Goal: Task Accomplishment & Management: Use online tool/utility

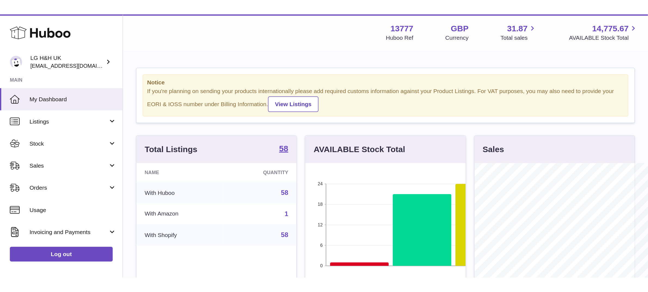
scroll to position [272080, 271986]
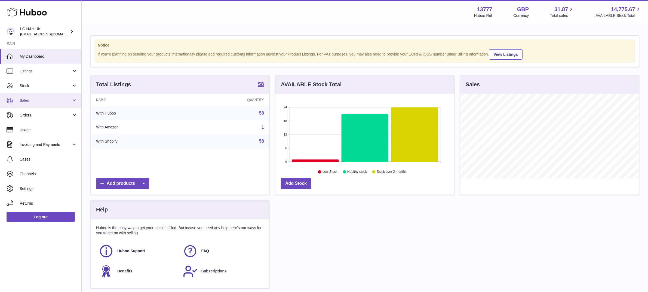
click at [49, 98] on span "Sales" at bounding box center [46, 100] width 52 height 5
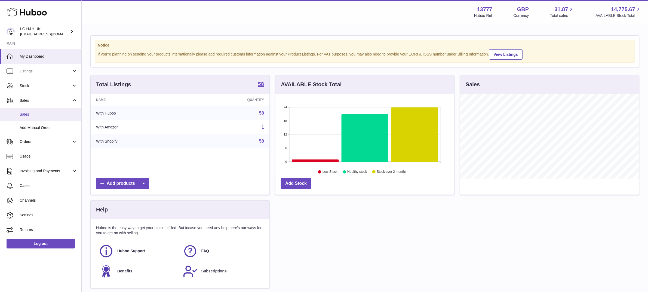
click at [24, 112] on span "Sales" at bounding box center [49, 114] width 58 height 5
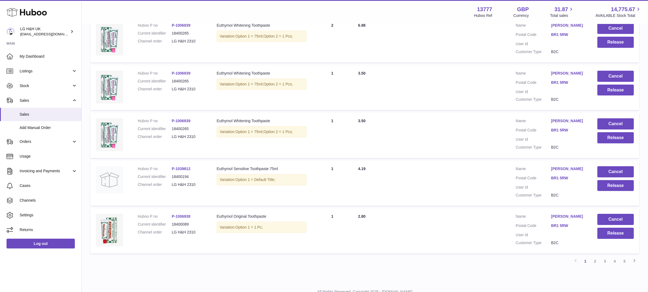
scroll to position [379, 0]
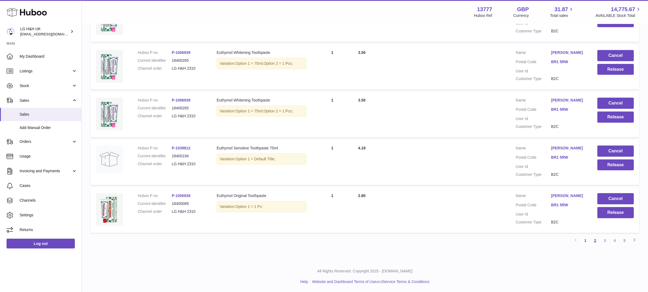
click at [599, 241] on link "2" at bounding box center [595, 241] width 10 height 10
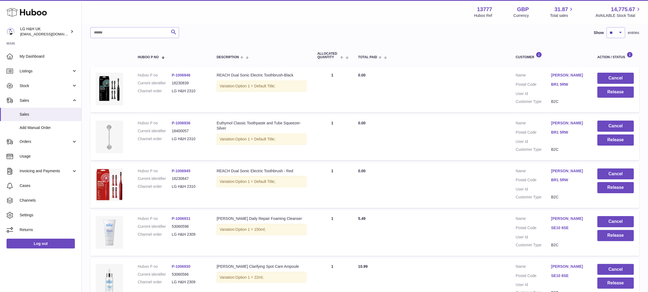
scroll to position [70, 0]
click at [612, 187] on button "Release" at bounding box center [615, 187] width 36 height 11
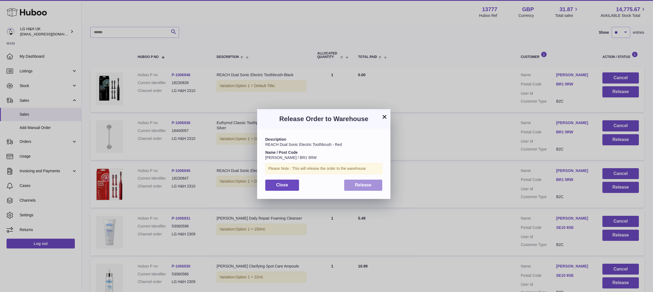
click at [372, 187] on button "Release" at bounding box center [363, 185] width 38 height 11
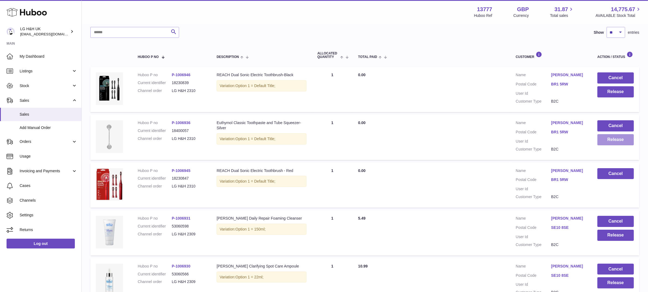
click at [614, 141] on button "Release" at bounding box center [615, 139] width 36 height 11
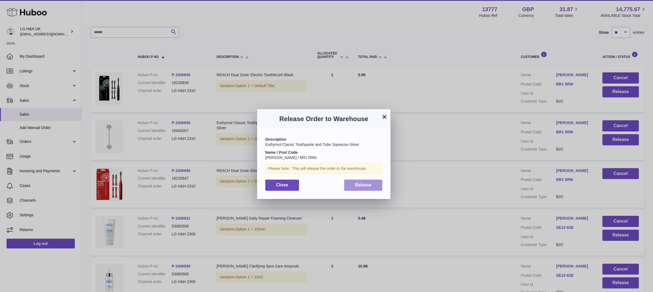
click at [357, 181] on button "Release" at bounding box center [363, 185] width 38 height 11
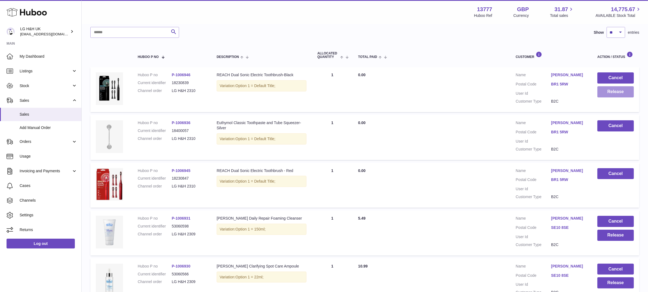
click at [616, 91] on button "Release" at bounding box center [615, 91] width 36 height 11
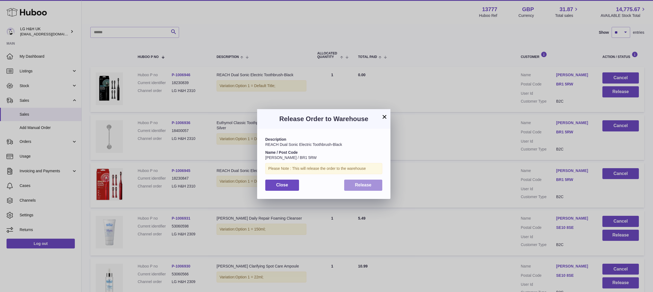
click at [364, 188] on button "Release" at bounding box center [363, 185] width 38 height 11
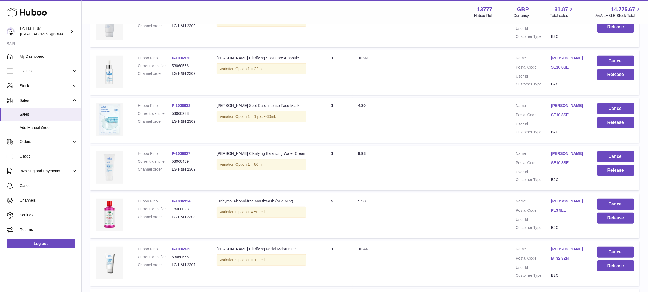
scroll to position [379, 0]
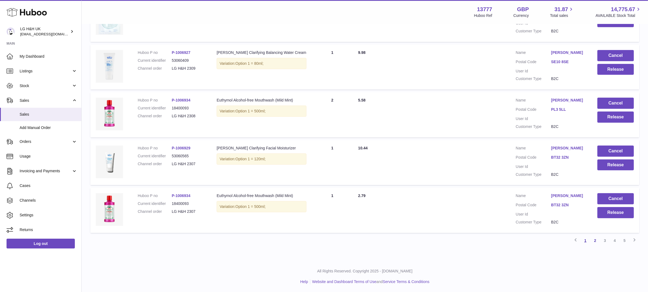
click at [583, 241] on link "1" at bounding box center [586, 241] width 10 height 10
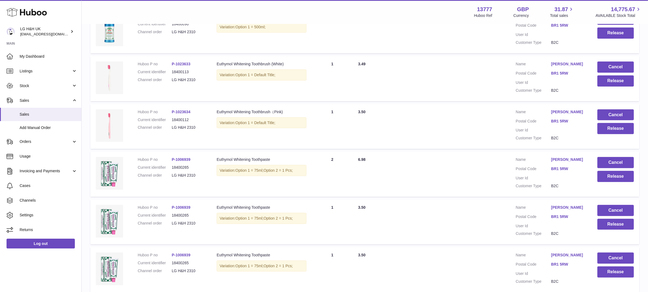
scroll to position [379, 0]
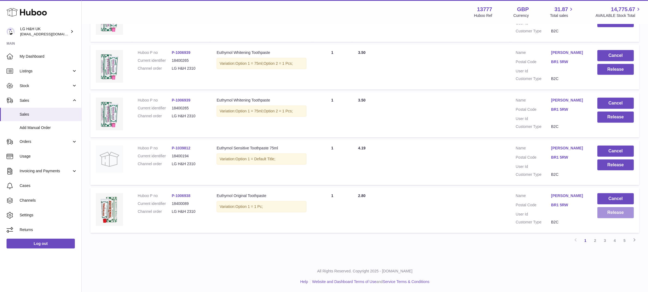
click at [615, 214] on button "Release" at bounding box center [615, 212] width 36 height 11
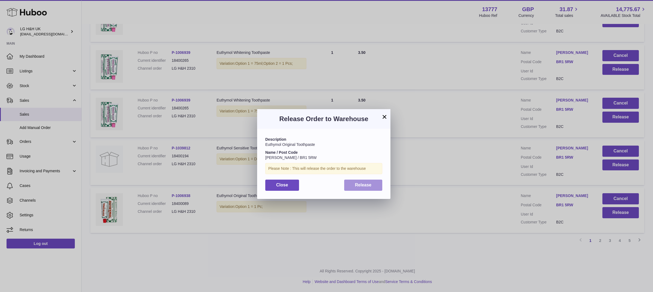
click at [364, 188] on button "Release" at bounding box center [363, 185] width 38 height 11
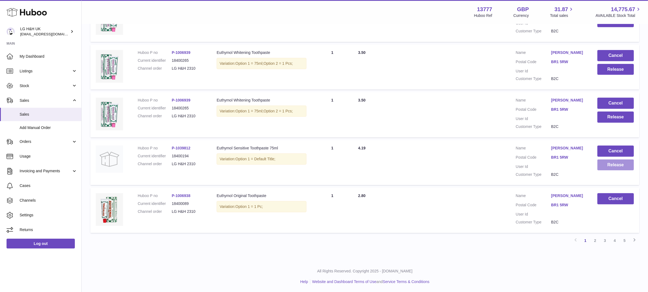
click at [609, 166] on button "Release" at bounding box center [615, 164] width 36 height 11
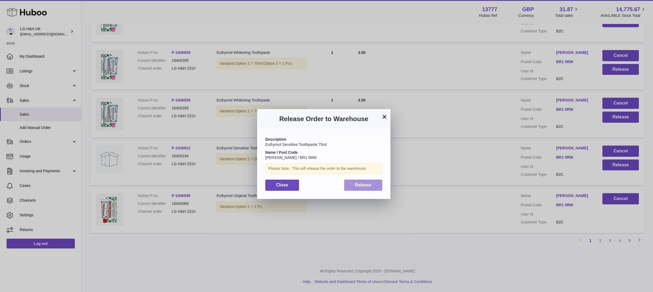
click at [363, 184] on span "Release" at bounding box center [363, 185] width 17 height 5
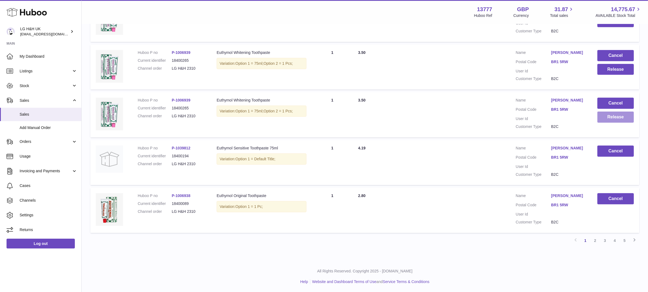
click at [613, 117] on button "Release" at bounding box center [615, 117] width 36 height 11
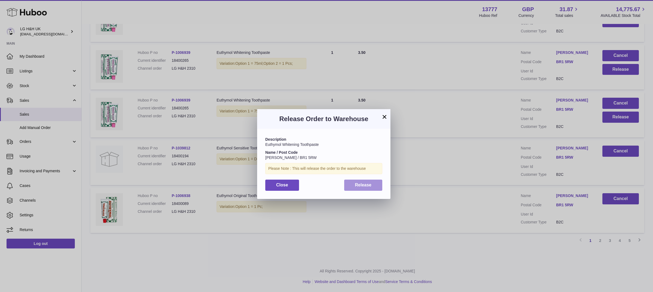
click at [358, 184] on span "Release" at bounding box center [363, 185] width 17 height 5
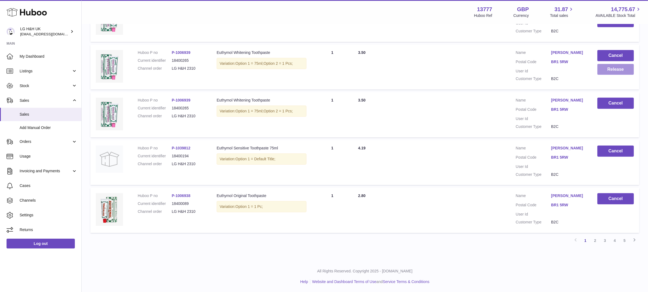
click at [614, 69] on button "Release" at bounding box center [615, 69] width 36 height 11
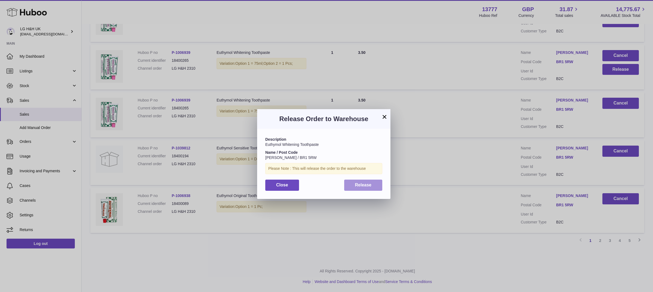
click at [361, 185] on span "Release" at bounding box center [363, 185] width 17 height 5
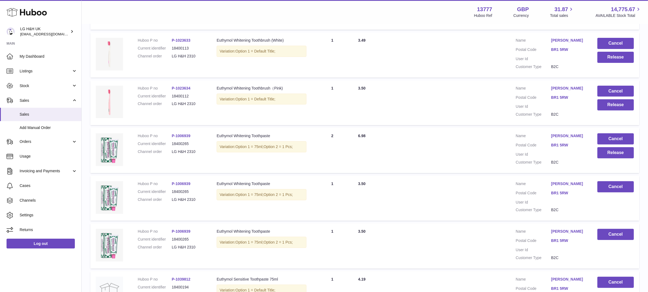
scroll to position [210, 0]
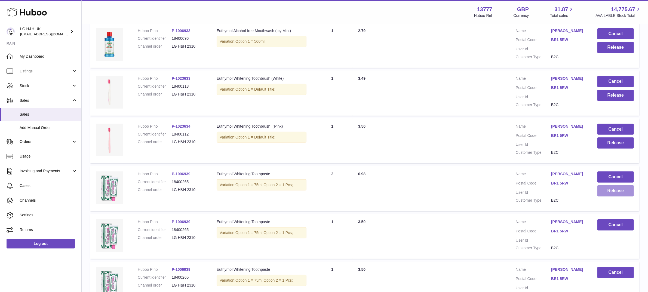
click at [611, 194] on button "Release" at bounding box center [615, 190] width 36 height 11
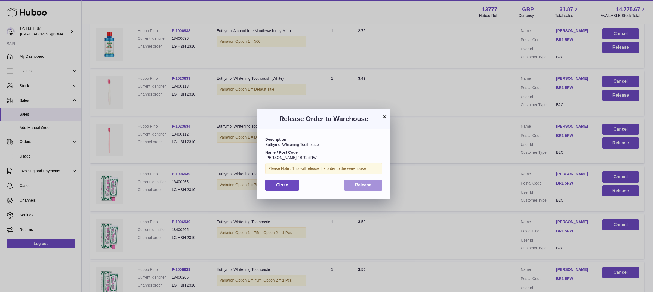
click at [369, 183] on span "Release" at bounding box center [363, 185] width 17 height 5
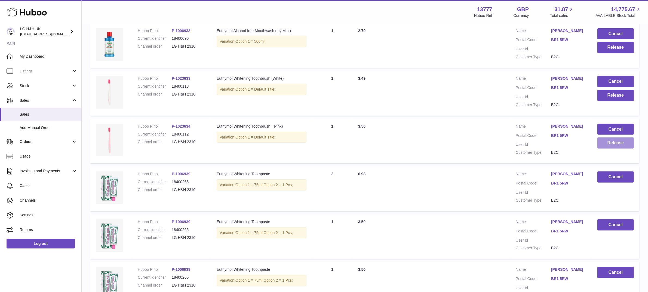
click at [609, 141] on button "Release" at bounding box center [615, 142] width 36 height 11
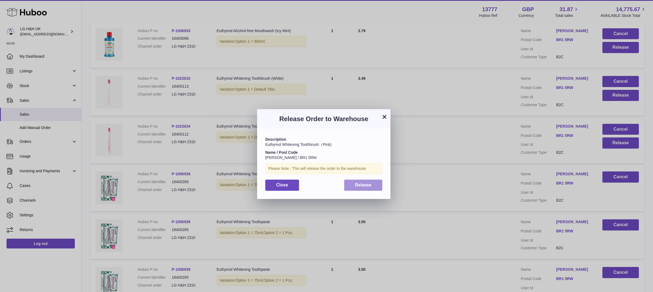
click at [367, 188] on button "Release" at bounding box center [363, 185] width 38 height 11
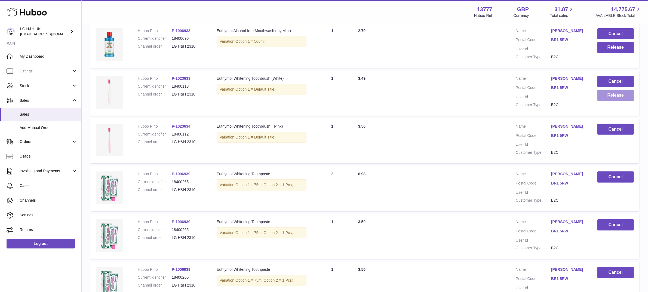
click at [607, 97] on button "Release" at bounding box center [615, 95] width 36 height 11
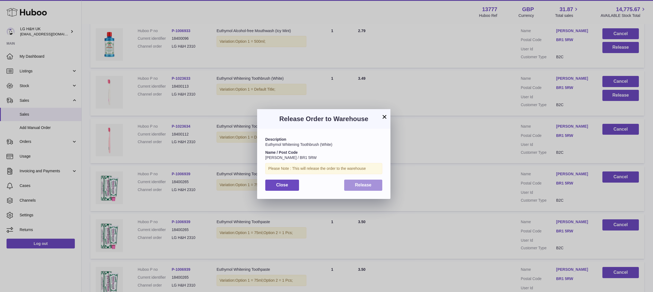
click at [357, 183] on span "Release" at bounding box center [363, 185] width 17 height 5
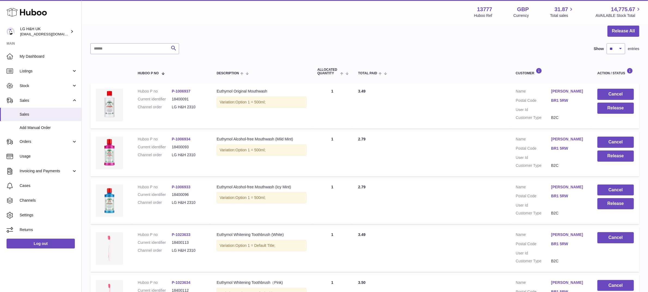
scroll to position [48, 0]
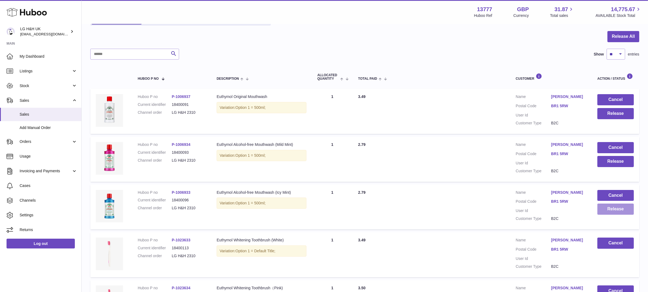
click at [610, 210] on button "Release" at bounding box center [615, 209] width 36 height 11
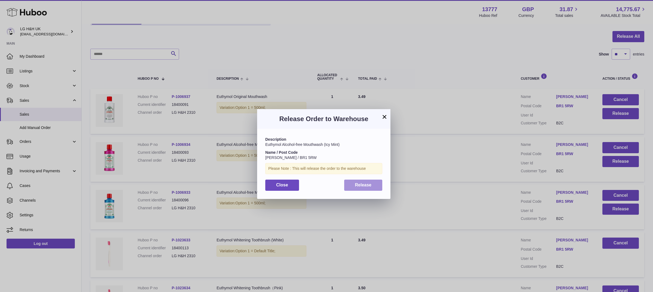
click at [366, 183] on span "Release" at bounding box center [363, 185] width 17 height 5
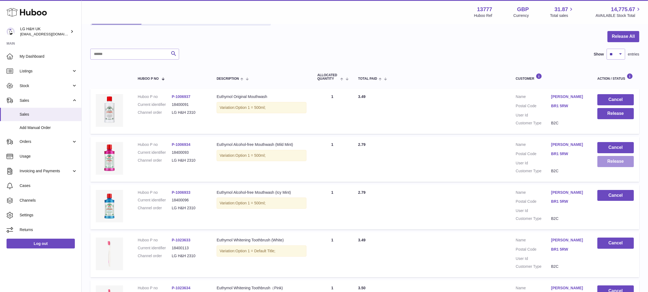
click at [603, 165] on button "Release" at bounding box center [615, 161] width 36 height 11
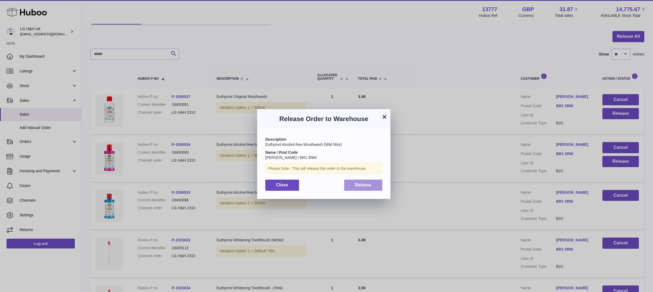
click at [361, 187] on span "Release" at bounding box center [363, 185] width 17 height 5
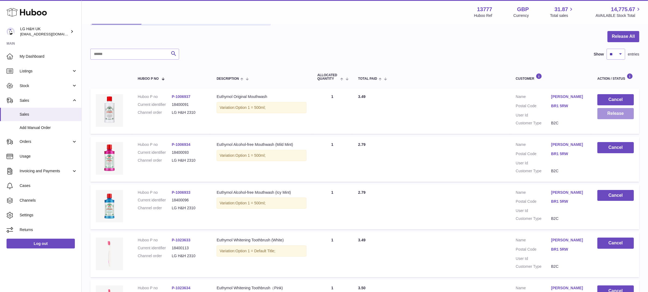
click at [617, 112] on button "Release" at bounding box center [615, 113] width 36 height 11
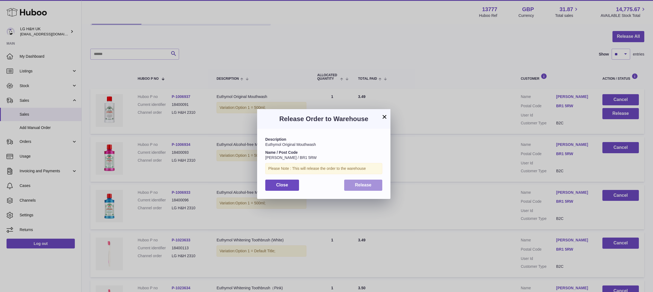
click at [366, 186] on span "Release" at bounding box center [363, 185] width 17 height 5
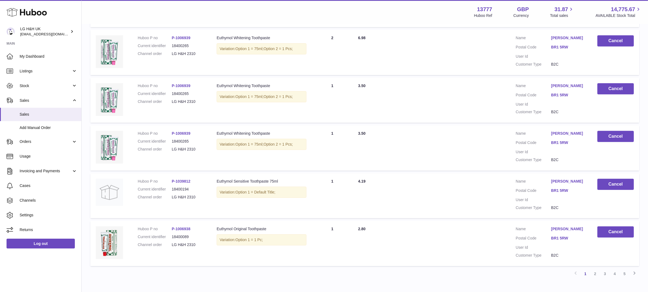
scroll to position [379, 0]
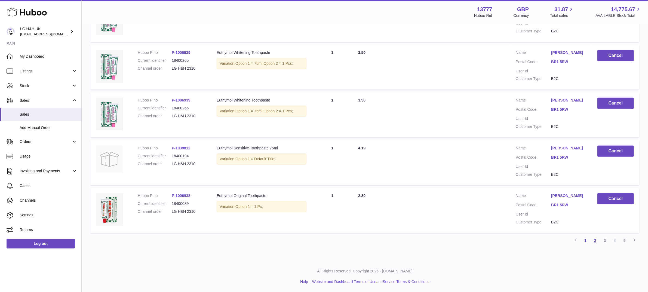
click at [595, 241] on link "2" at bounding box center [595, 241] width 10 height 10
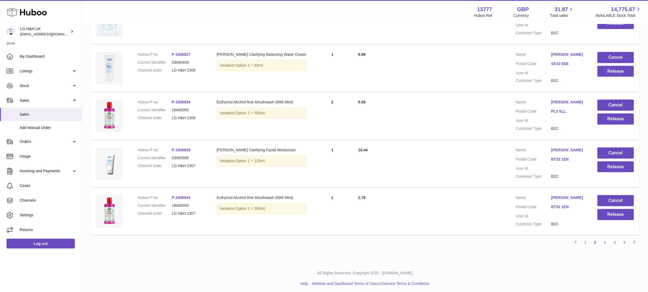
scroll to position [379, 0]
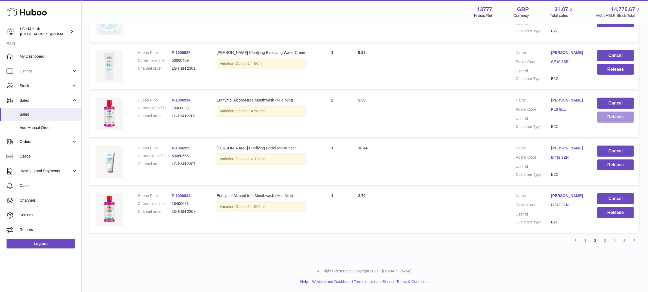
click at [614, 116] on button "Release" at bounding box center [615, 117] width 36 height 11
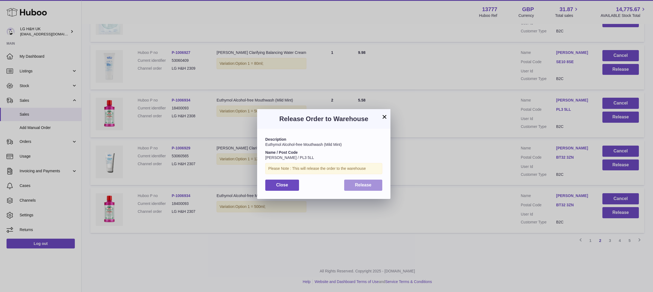
click at [362, 185] on span "Release" at bounding box center [363, 185] width 17 height 5
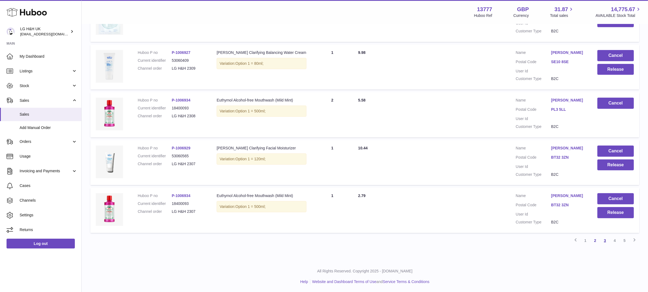
click at [606, 241] on link "3" at bounding box center [605, 241] width 10 height 10
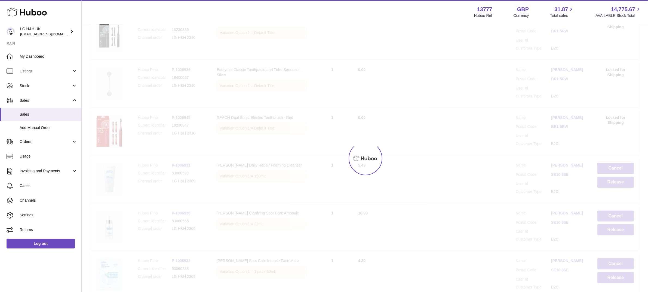
scroll to position [24, 0]
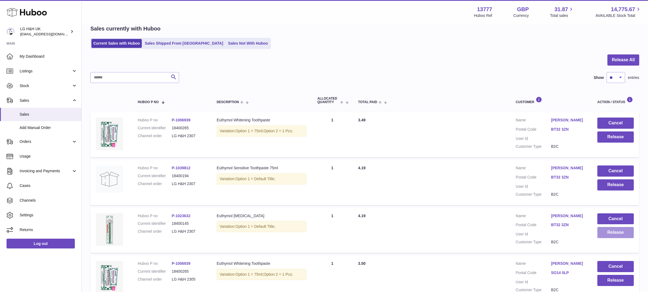
click at [614, 231] on button "Release" at bounding box center [615, 232] width 36 height 11
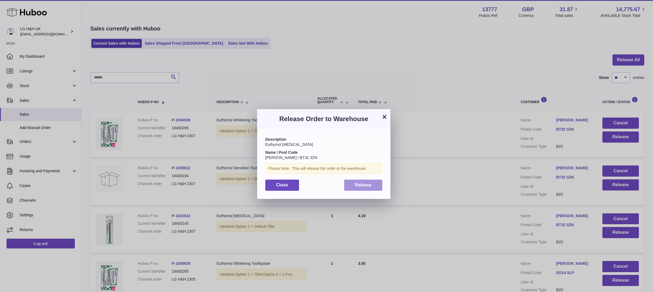
click at [361, 189] on button "Release" at bounding box center [363, 185] width 38 height 11
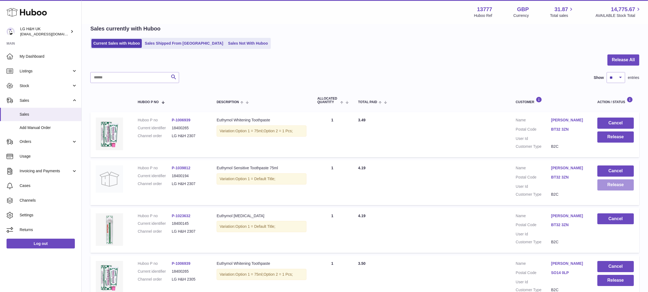
click at [612, 186] on button "Release" at bounding box center [615, 184] width 36 height 11
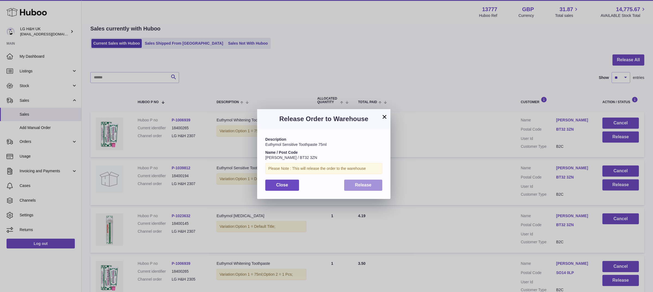
click at [373, 181] on button "Release" at bounding box center [363, 185] width 38 height 11
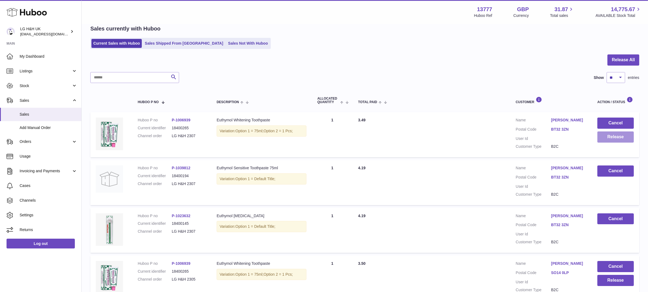
click at [605, 135] on button "Release" at bounding box center [615, 136] width 36 height 11
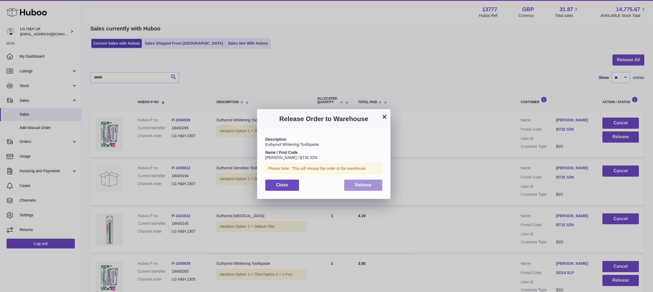
click at [368, 186] on span "Release" at bounding box center [363, 185] width 17 height 5
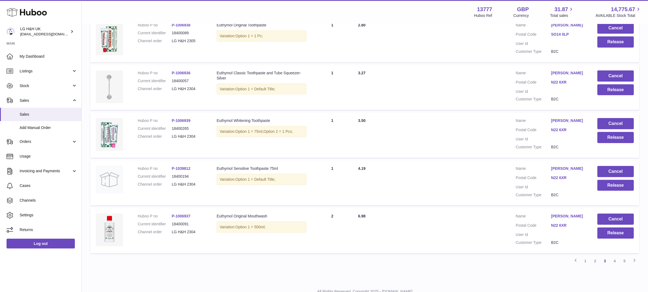
scroll to position [379, 0]
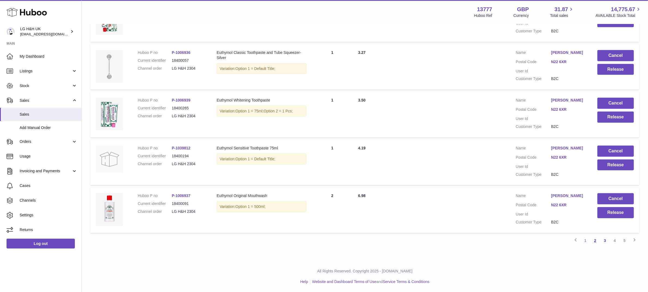
click at [593, 241] on link "2" at bounding box center [595, 241] width 10 height 10
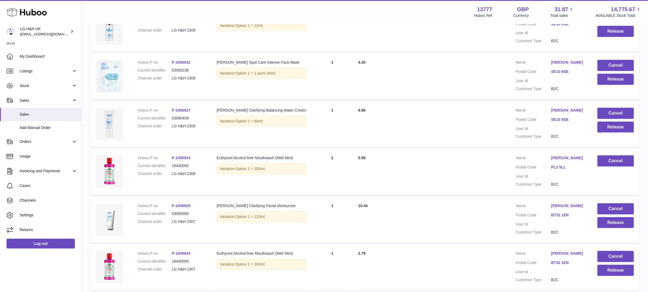
scroll to position [379, 0]
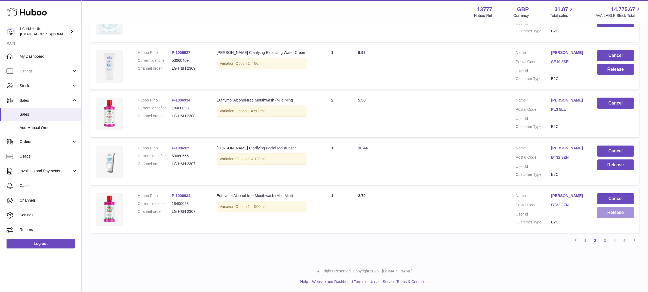
click at [610, 217] on button "Release" at bounding box center [615, 212] width 36 height 11
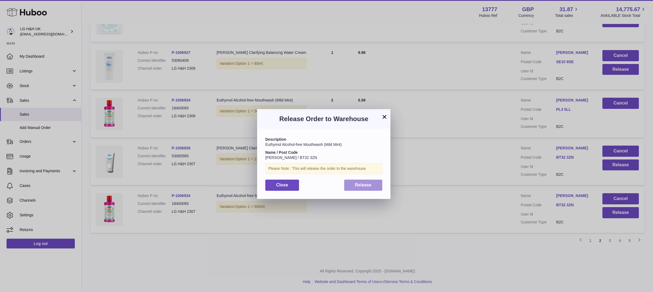
click at [367, 183] on span "Release" at bounding box center [363, 185] width 17 height 5
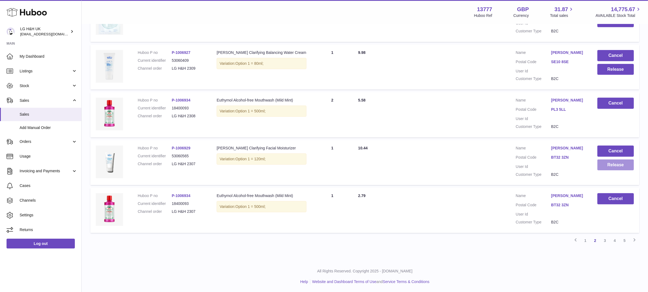
click at [610, 161] on button "Release" at bounding box center [615, 164] width 36 height 11
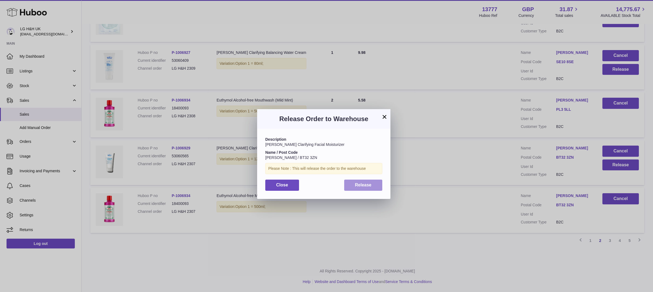
click at [379, 185] on button "Release" at bounding box center [363, 185] width 38 height 11
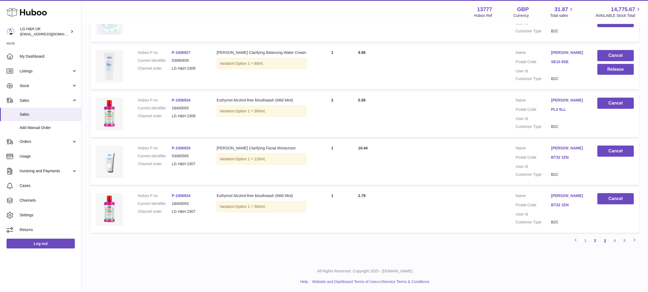
click at [604, 242] on link "3" at bounding box center [605, 241] width 10 height 10
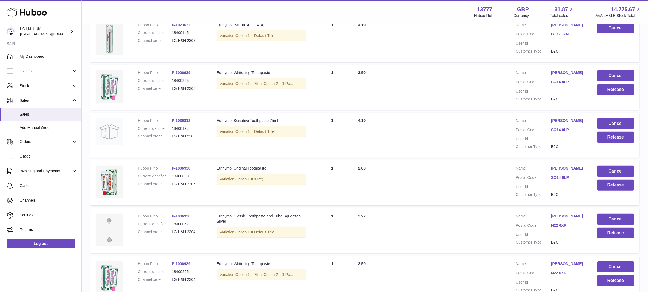
scroll to position [216, 0]
click at [610, 91] on button "Release" at bounding box center [615, 89] width 36 height 11
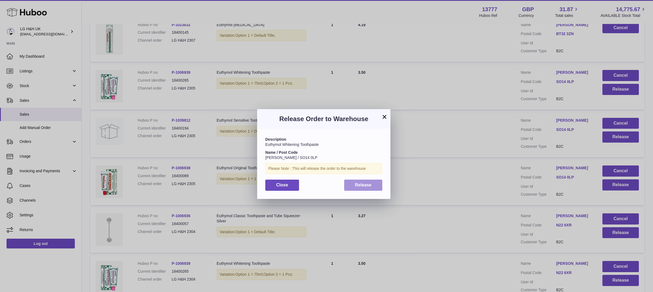
click at [371, 180] on button "Release" at bounding box center [363, 185] width 38 height 11
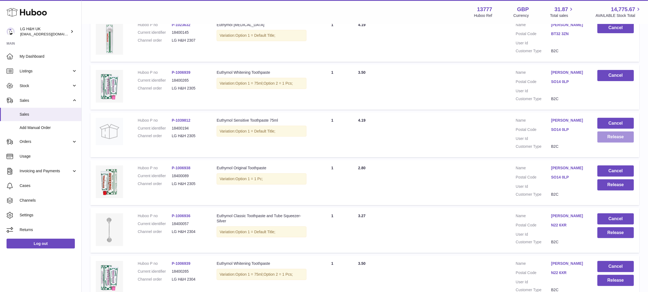
click at [608, 135] on button "Release" at bounding box center [615, 136] width 36 height 11
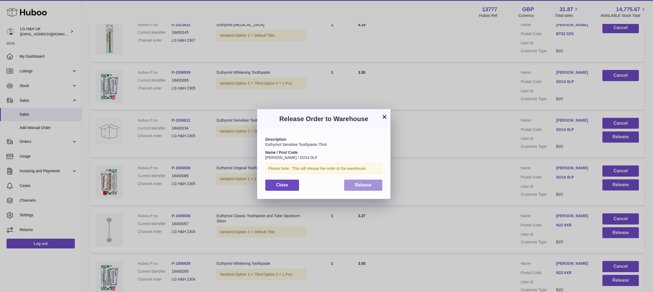
click at [366, 184] on span "Release" at bounding box center [363, 185] width 17 height 5
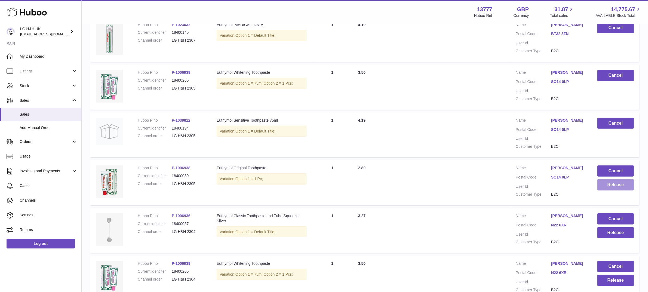
click at [605, 187] on button "Release" at bounding box center [615, 184] width 36 height 11
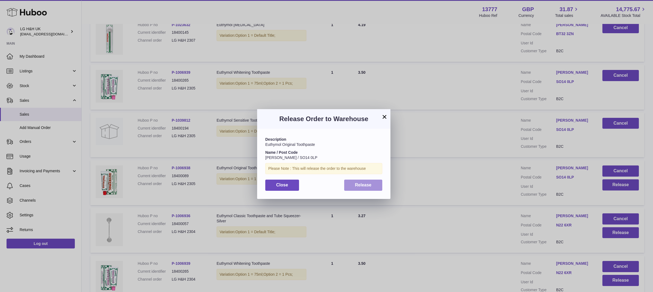
click at [377, 182] on button "Release" at bounding box center [363, 185] width 38 height 11
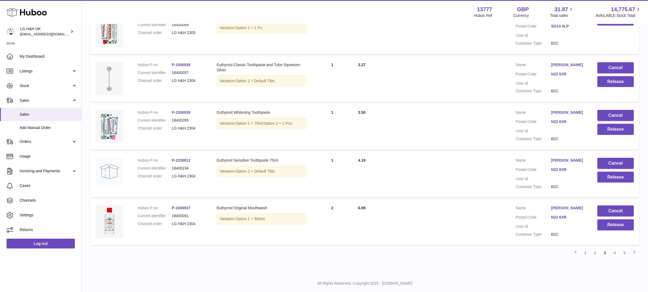
scroll to position [379, 0]
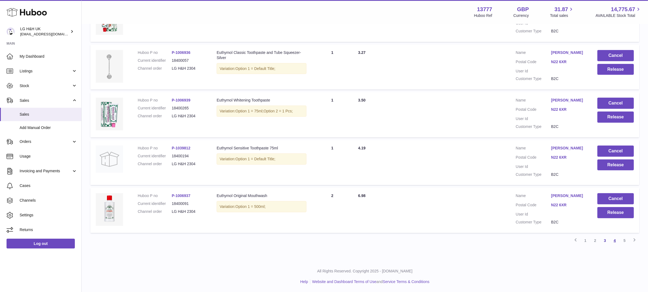
click at [616, 244] on link "4" at bounding box center [615, 241] width 10 height 10
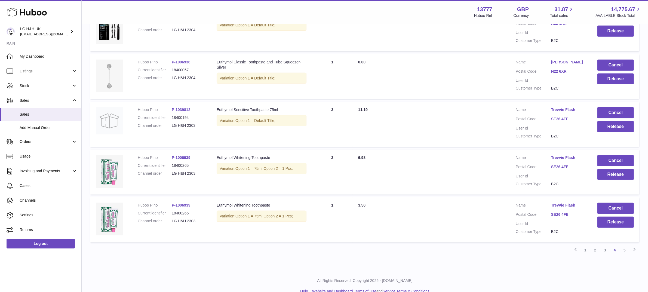
scroll to position [379, 0]
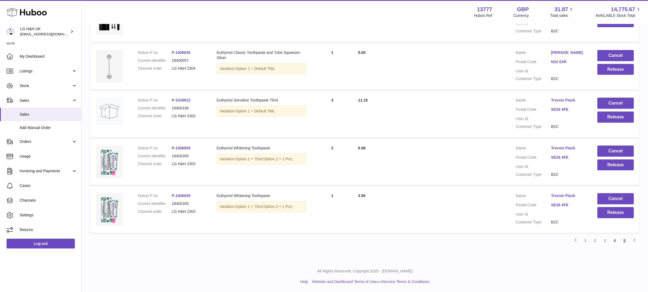
click at [626, 240] on link "5" at bounding box center [625, 241] width 10 height 10
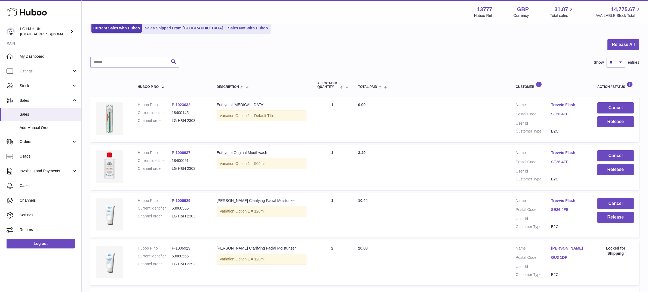
scroll to position [40, 0]
